Goal: Task Accomplishment & Management: Complete application form

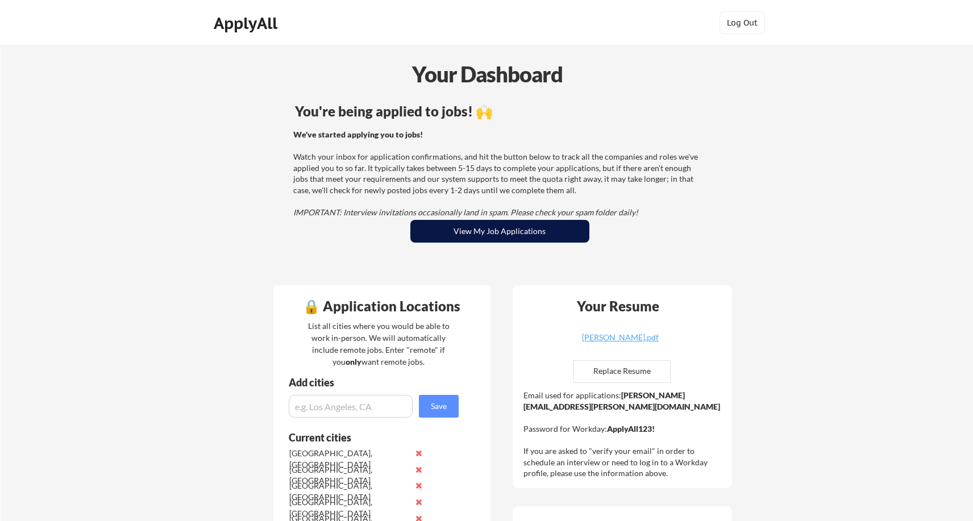
click at [454, 234] on button "View My Job Applications" at bounding box center [500, 231] width 179 height 23
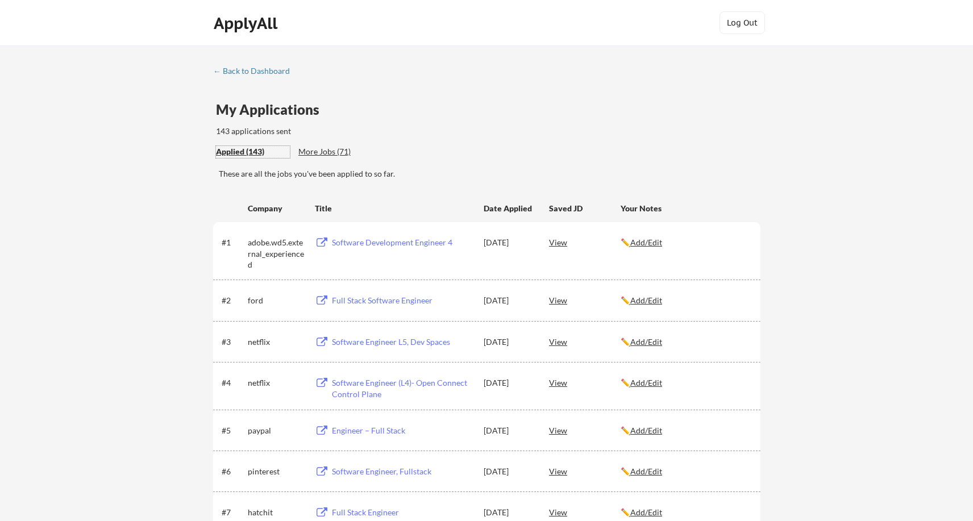
click at [252, 149] on div "Applied (143)" at bounding box center [253, 151] width 74 height 11
click at [252, 69] on div "← Back to Dashboard" at bounding box center [255, 71] width 85 height 8
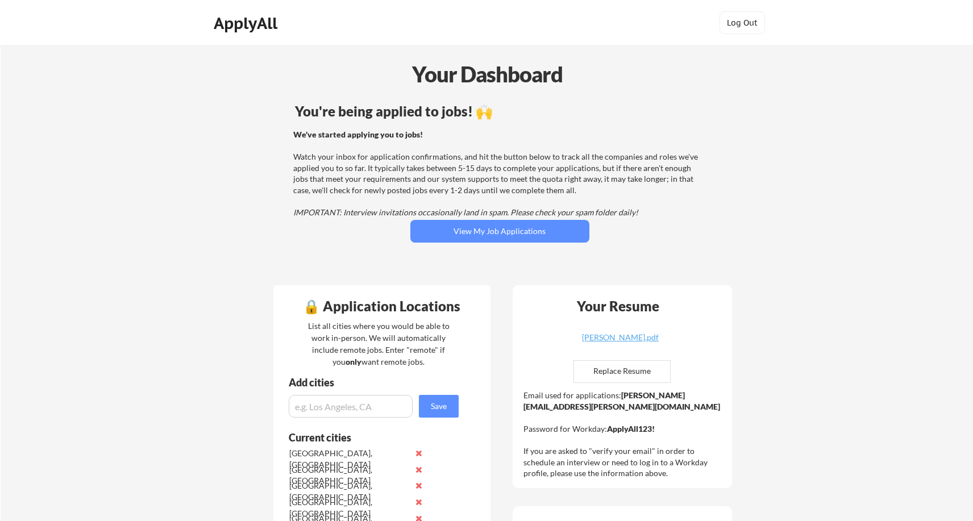
click at [603, 367] on input "file" at bounding box center [622, 372] width 96 height 22
type input "C:\fakepath\MADHUMITHA_GANTA_RESUME.pdf"
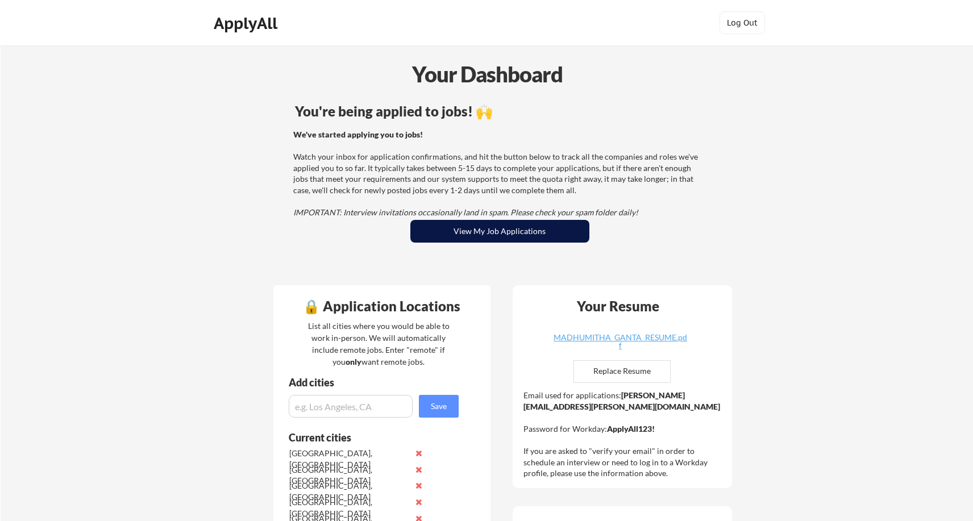
click at [496, 237] on button "View My Job Applications" at bounding box center [500, 231] width 179 height 23
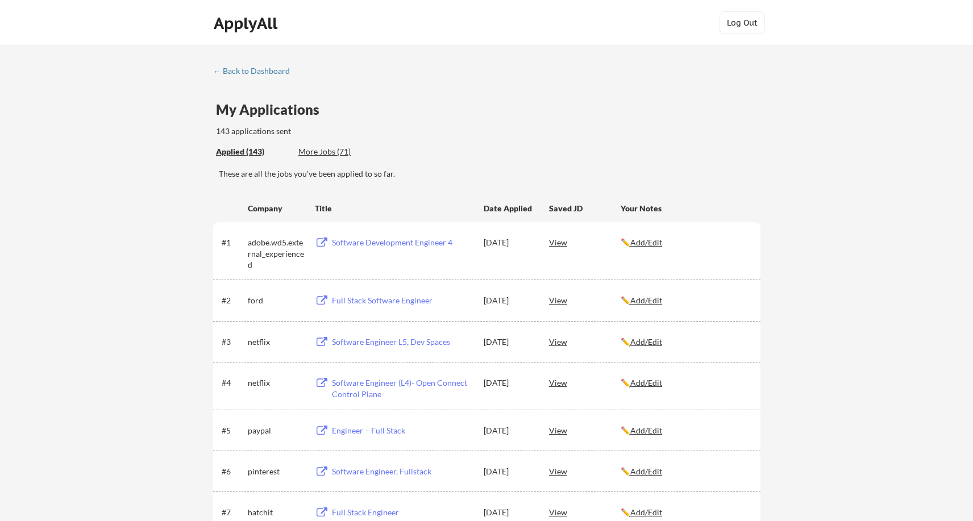
click at [328, 150] on div "More Jobs (71)" at bounding box center [341, 151] width 84 height 11
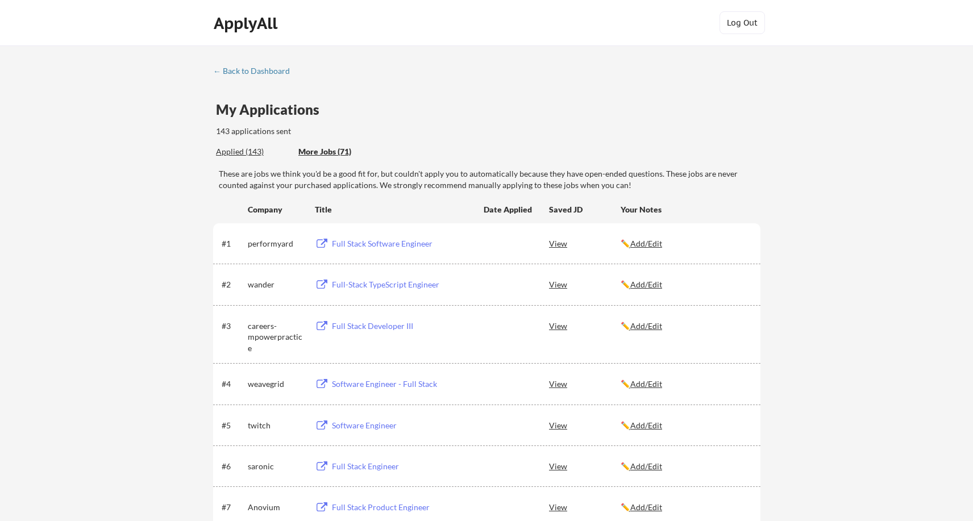
click at [251, 151] on div "Applied (143)" at bounding box center [253, 151] width 74 height 11
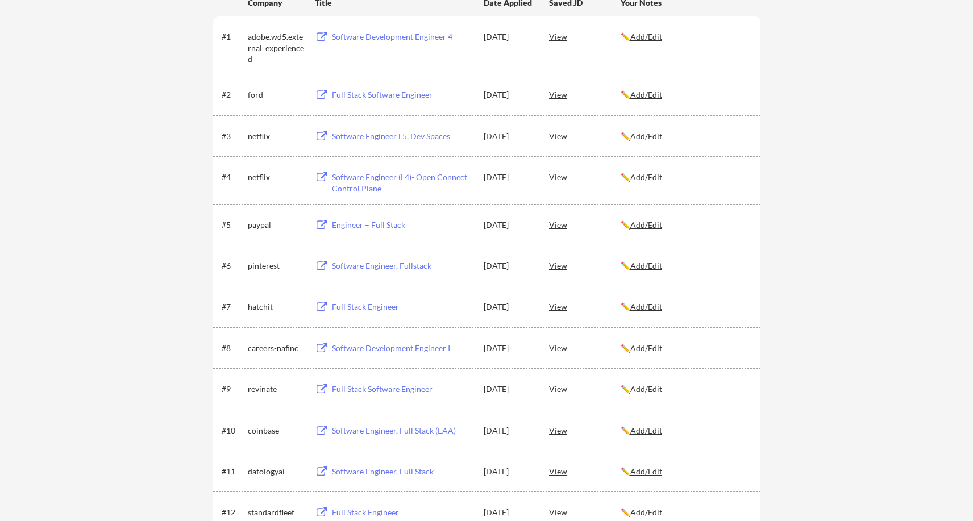
scroll to position [246, 0]
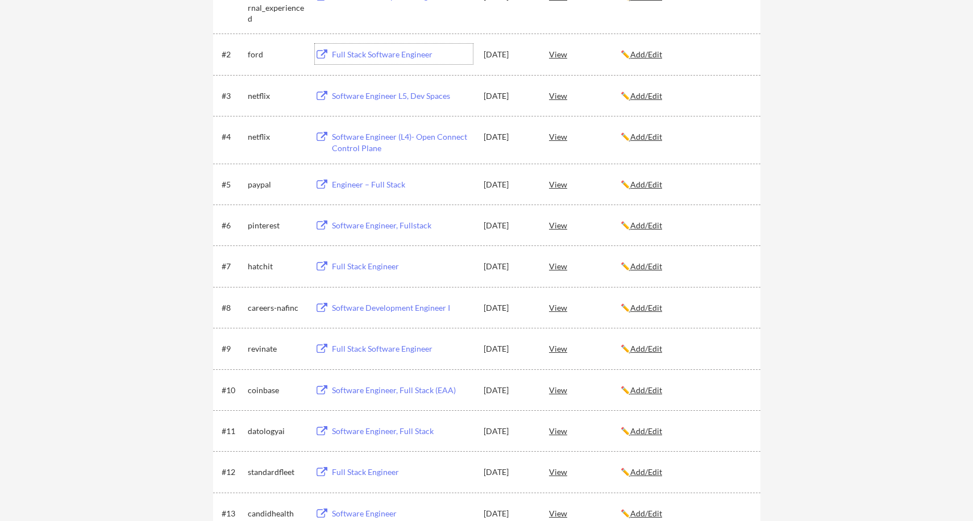
click at [372, 56] on div "Full Stack Software Engineer" at bounding box center [402, 54] width 141 height 11
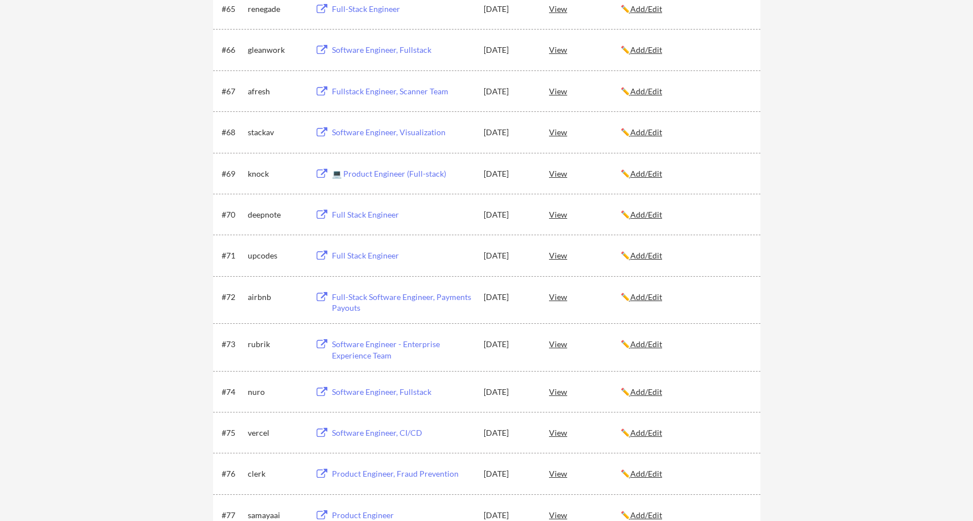
scroll to position [2965, 0]
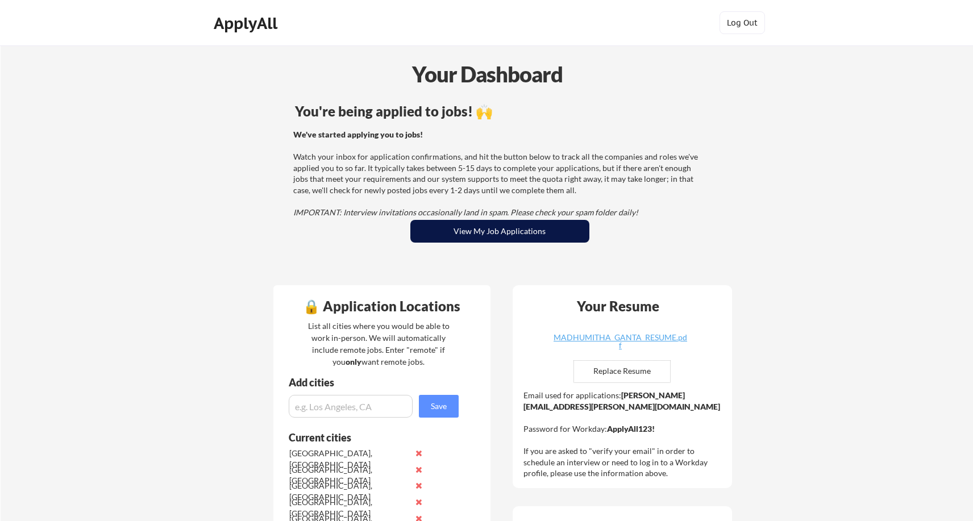
click at [447, 234] on button "View My Job Applications" at bounding box center [500, 231] width 179 height 23
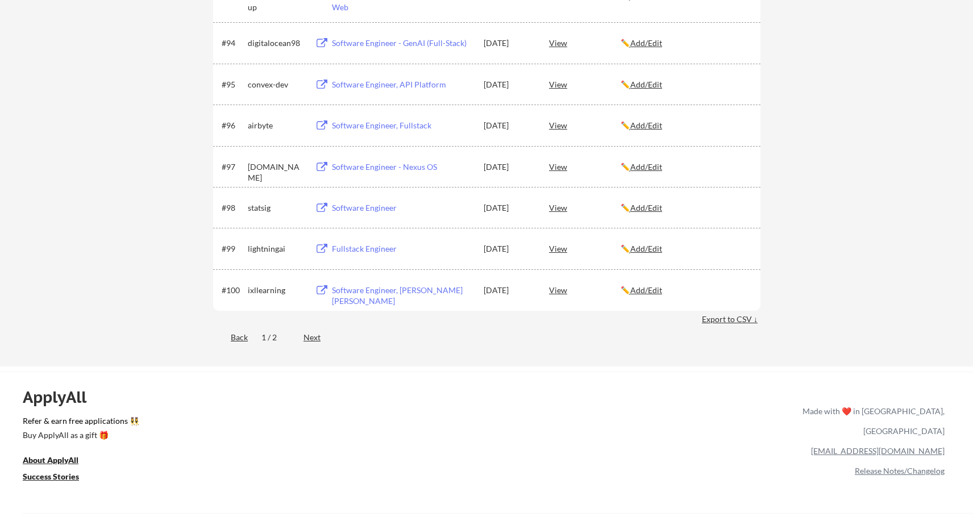
scroll to position [4084, 0]
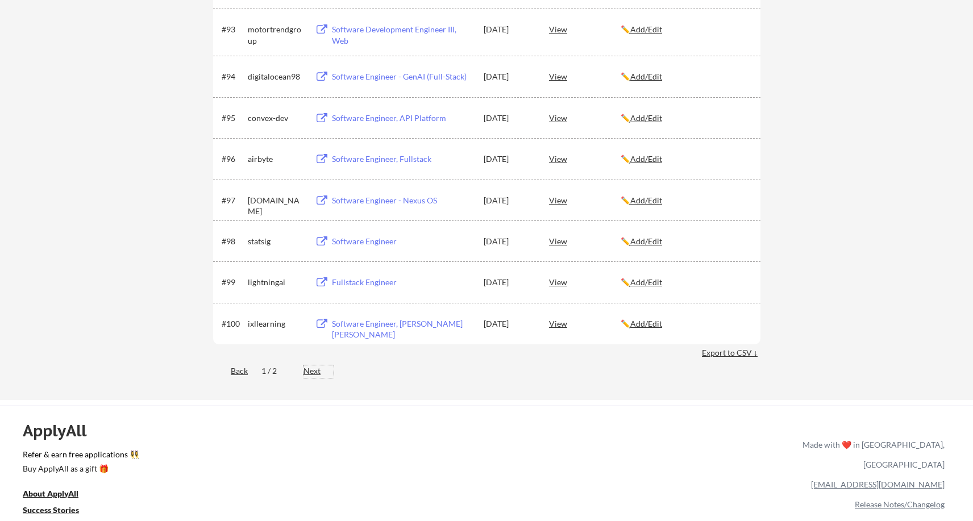
click at [310, 367] on div "Next" at bounding box center [319, 371] width 30 height 11
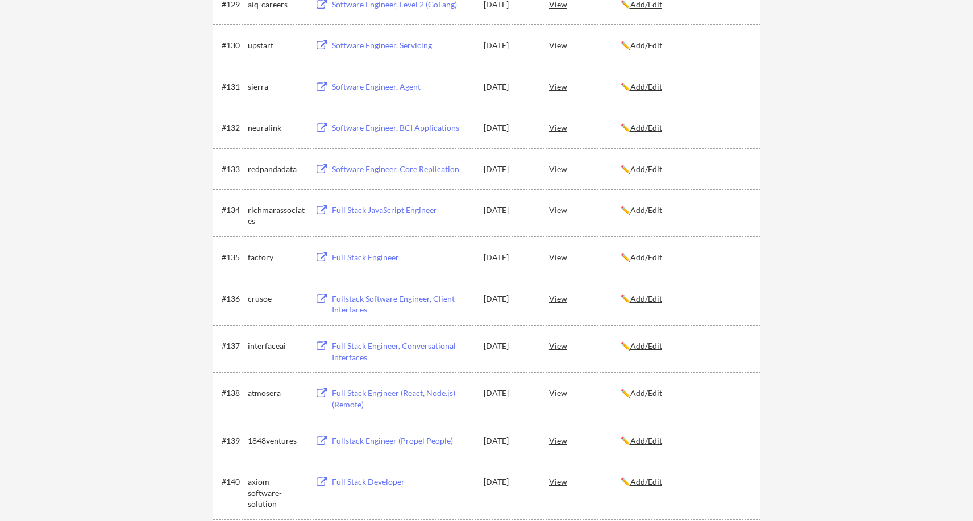
scroll to position [1537, 0]
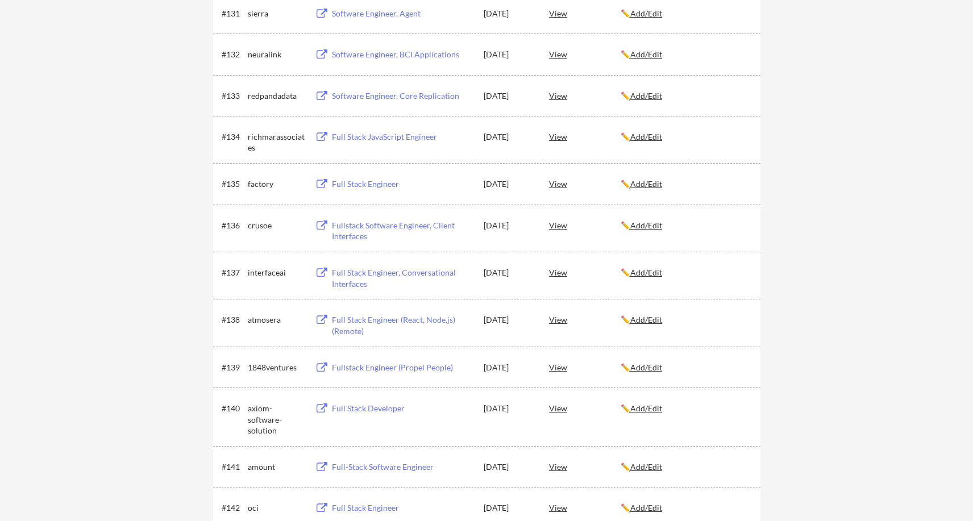
click at [354, 231] on div "Fullstack Software Engineer, Client Interfaces" at bounding box center [402, 231] width 141 height 22
